Goal: Find specific page/section: Find specific page/section

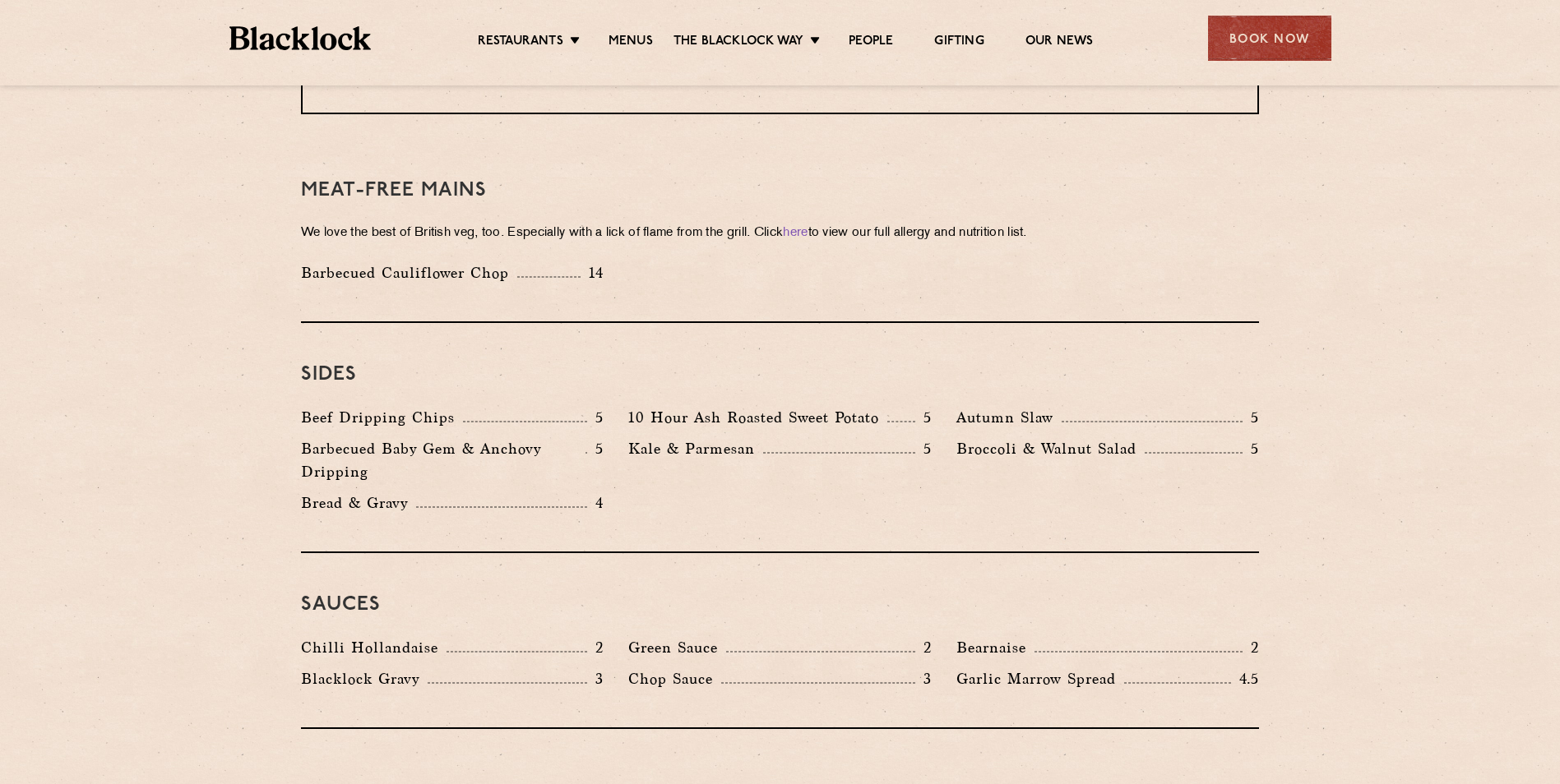
scroll to position [2302, 0]
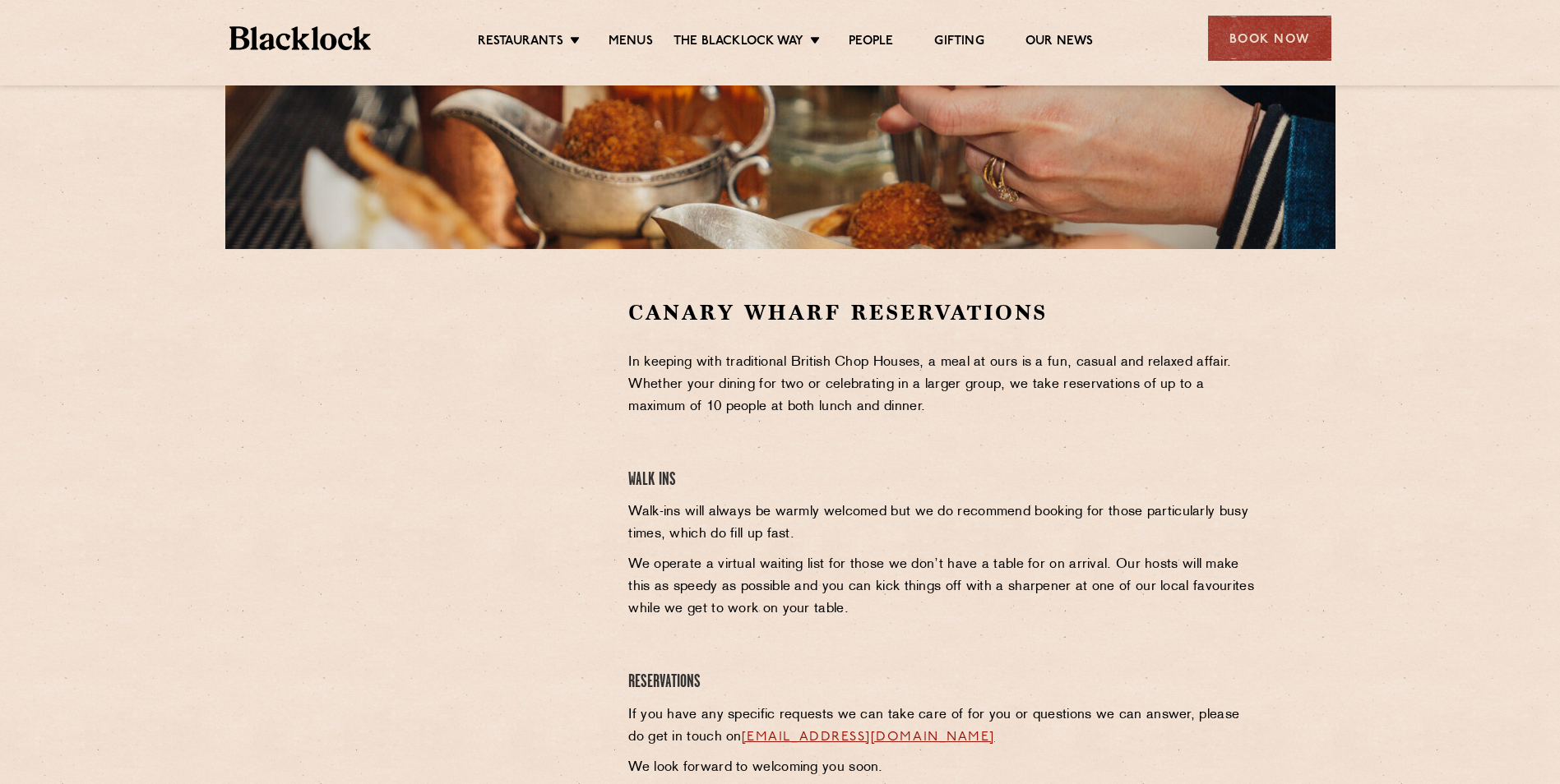
scroll to position [218, 0]
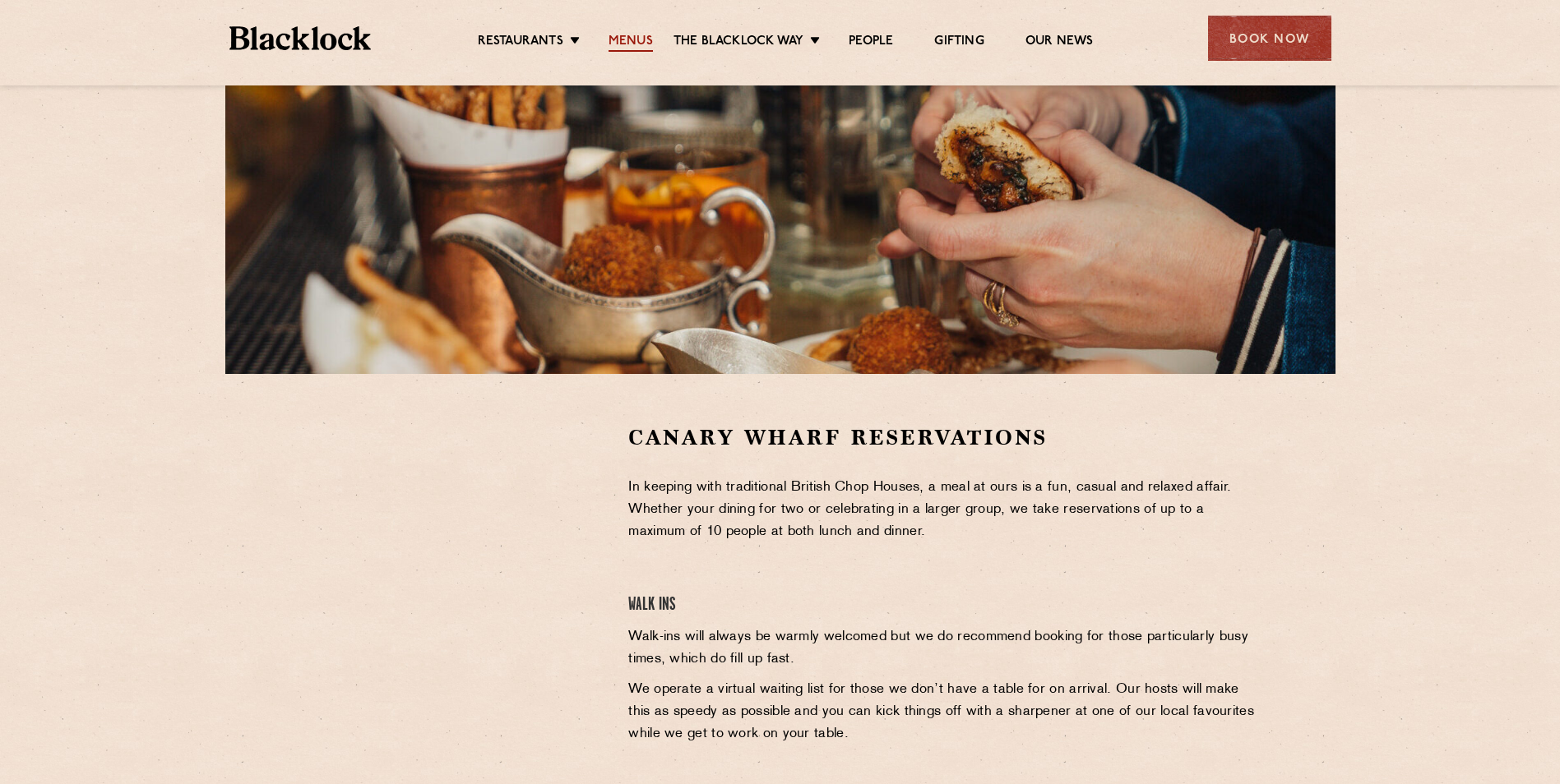
click at [638, 36] on link "Menus" at bounding box center [630, 43] width 44 height 18
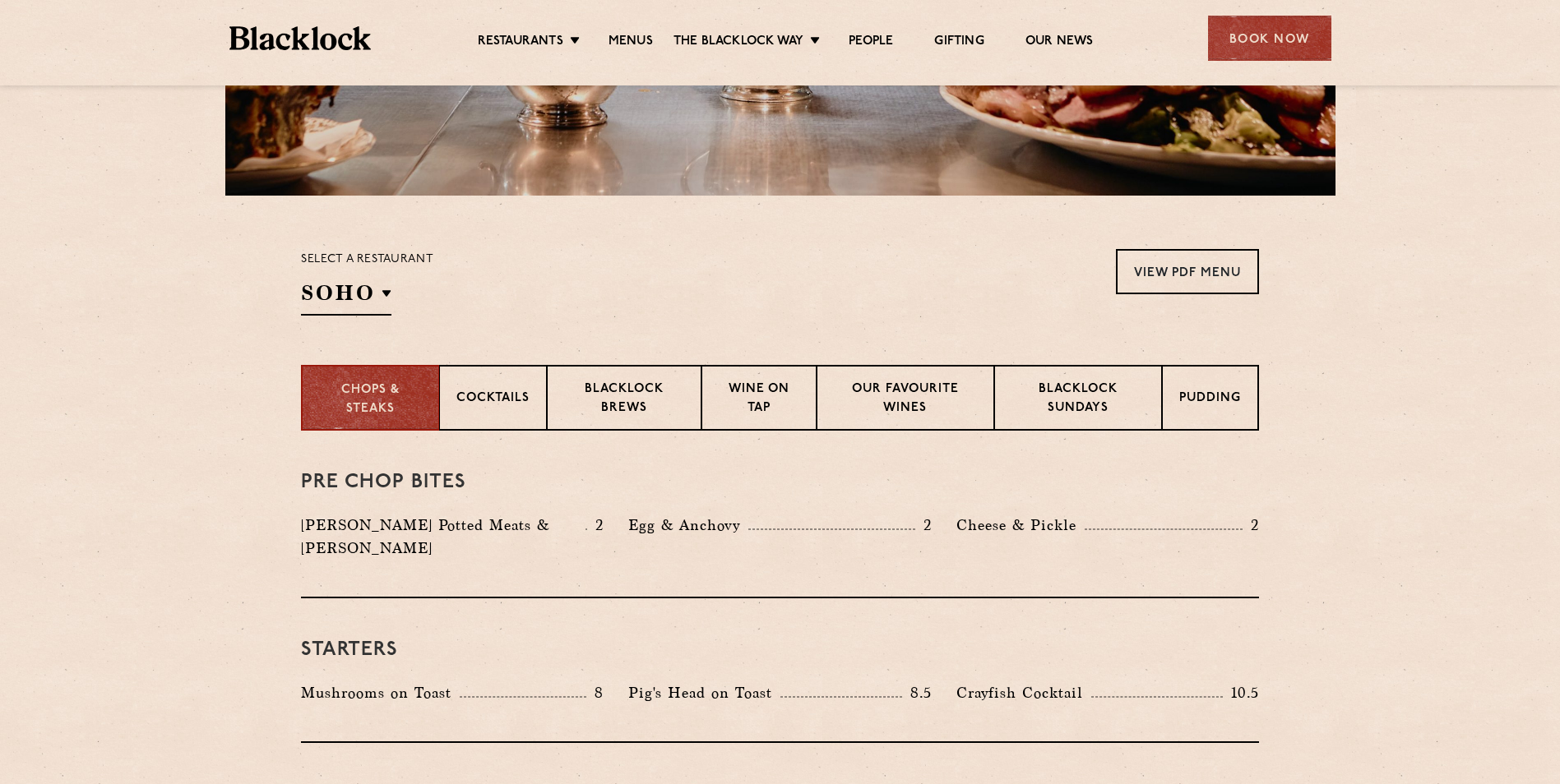
scroll to position [328, 0]
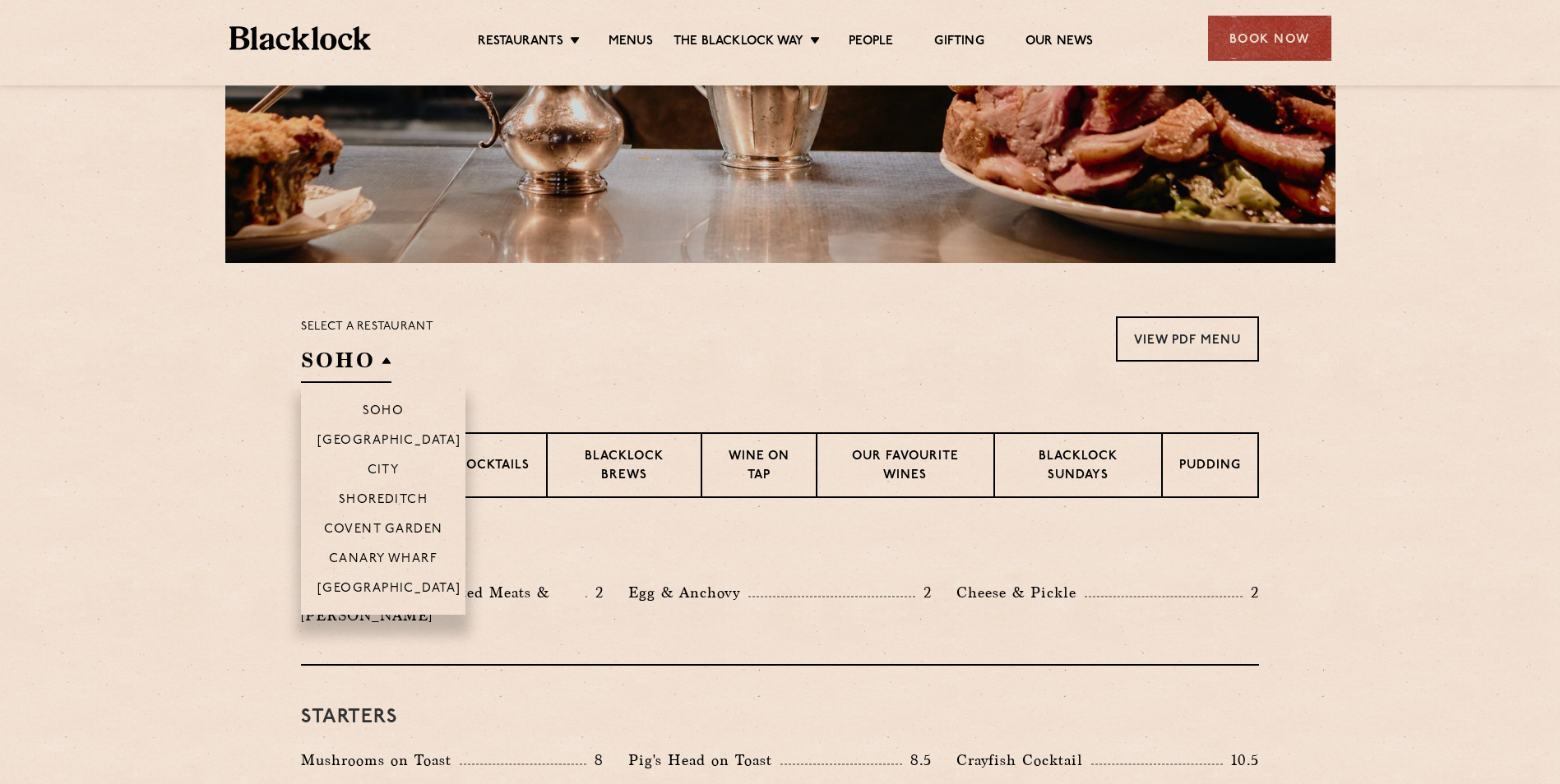
click at [379, 373] on h2 "SOHO" at bounding box center [347, 364] width 91 height 37
click at [401, 562] on p "Canary Wharf" at bounding box center [383, 561] width 109 height 16
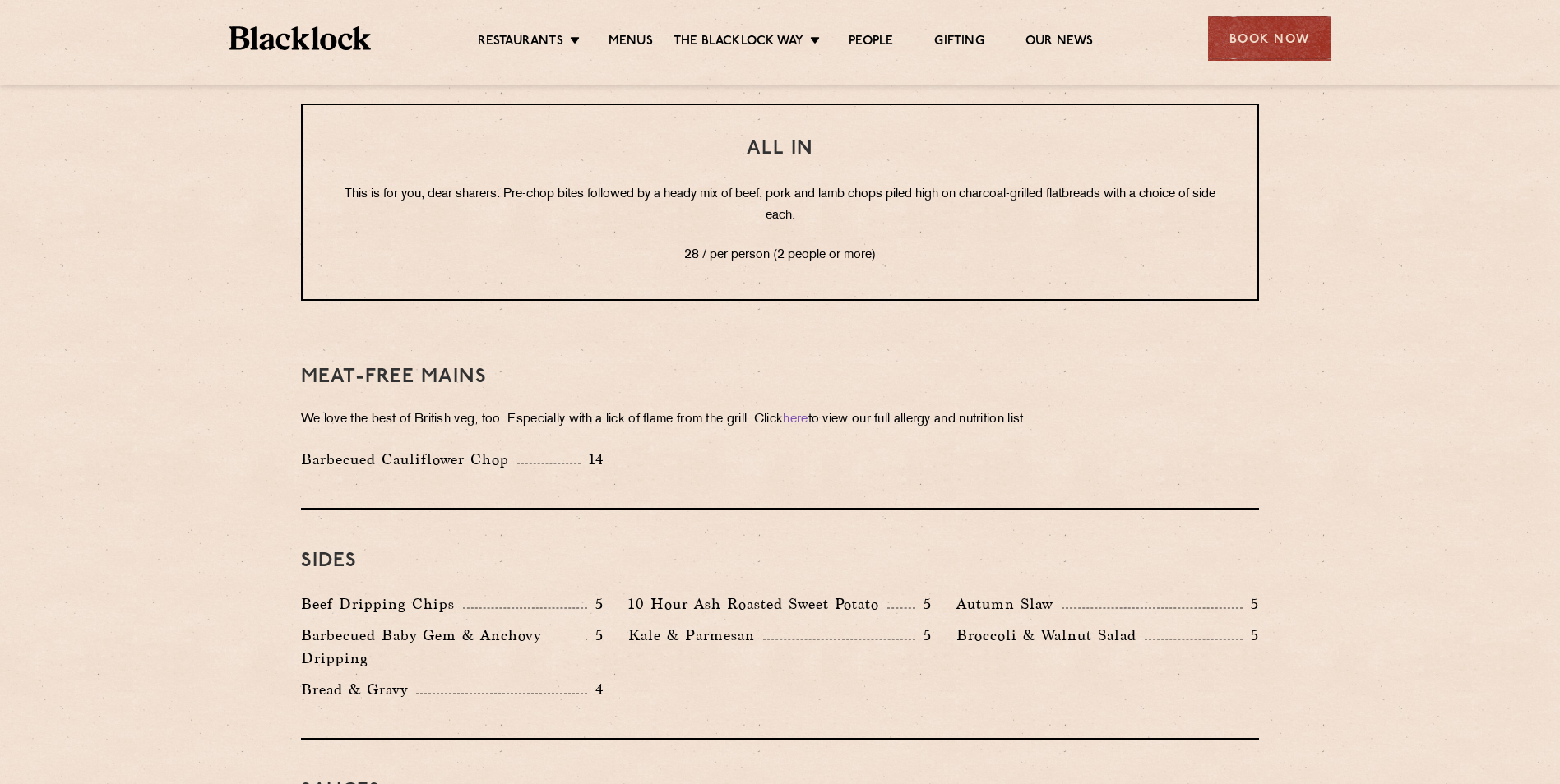
scroll to position [1973, 0]
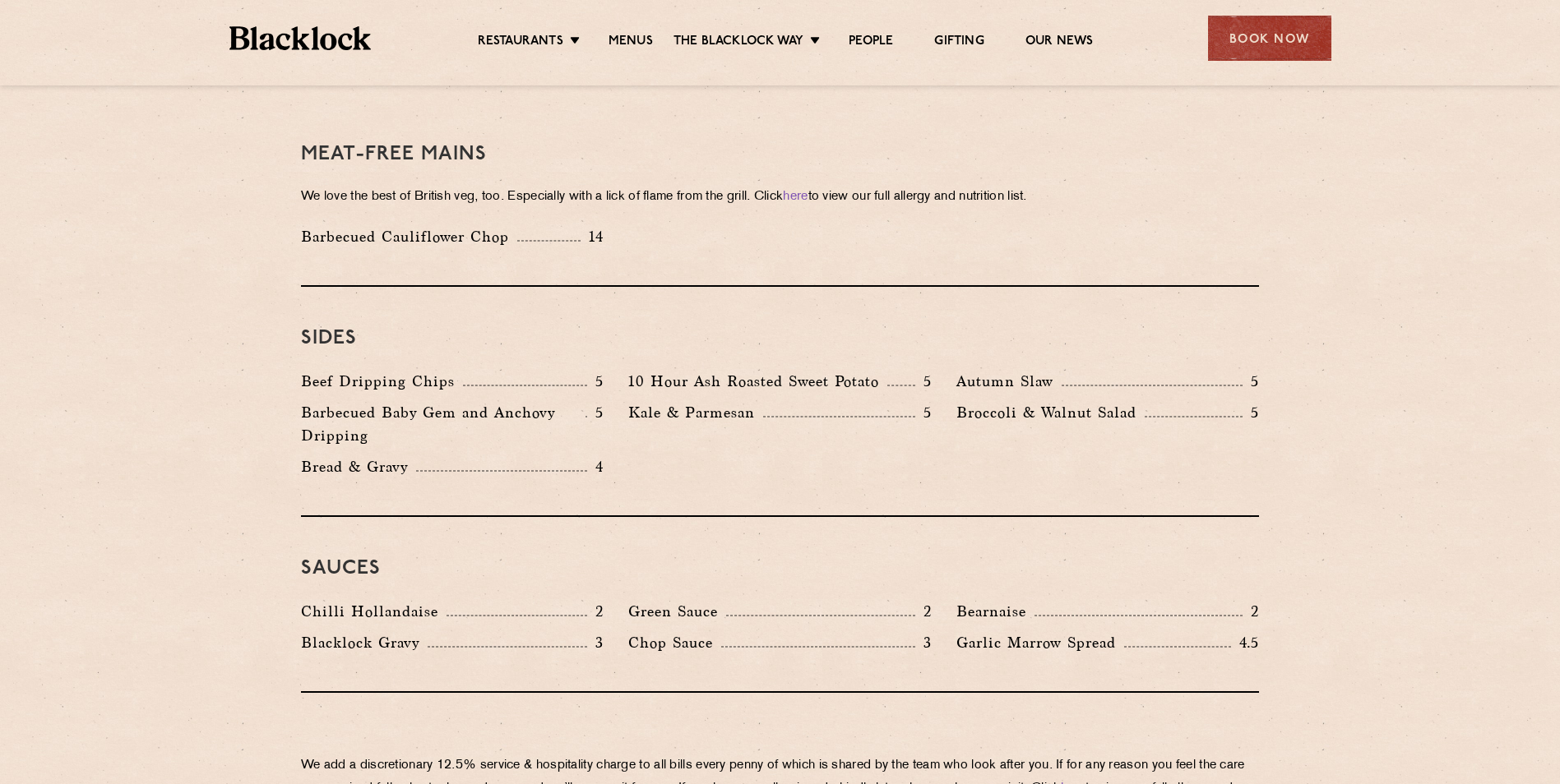
scroll to position [2302, 0]
